Goal: Task Accomplishment & Management: Manage account settings

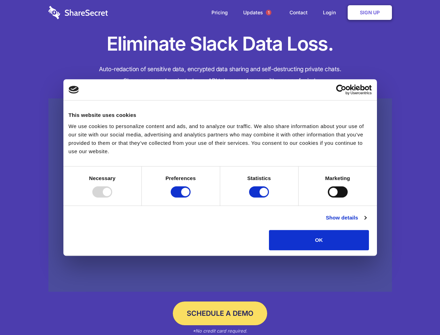
click at [112, 197] on div at bounding box center [102, 191] width 20 height 11
click at [191, 197] on input "Preferences" at bounding box center [181, 191] width 20 height 11
checkbox input "false"
click at [260, 197] on input "Statistics" at bounding box center [259, 191] width 20 height 11
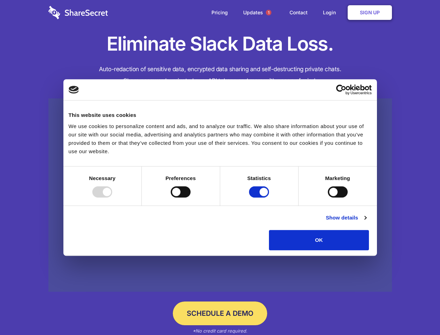
checkbox input "false"
click at [328, 197] on input "Marketing" at bounding box center [338, 191] width 20 height 11
checkbox input "true"
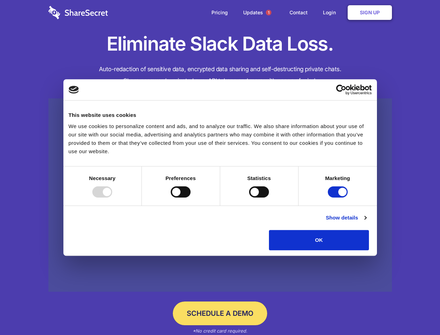
click at [366, 222] on link "Show details" at bounding box center [346, 217] width 40 height 8
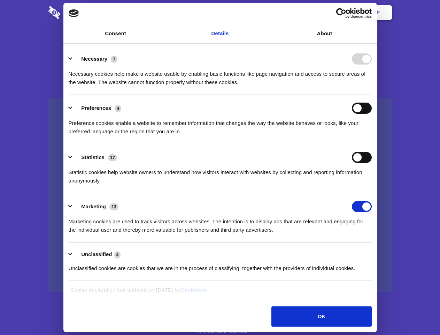
click at [372, 95] on li "Necessary 7 Necessary cookies help make a website usable by enabling basic func…" at bounding box center [220, 70] width 303 height 49
